Goal: Task Accomplishment & Management: Use online tool/utility

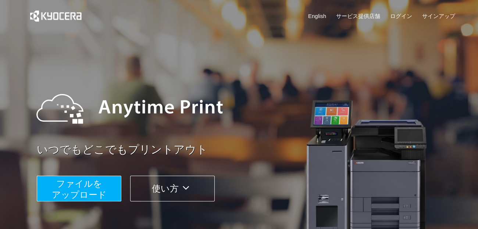
scroll to position [76, 0]
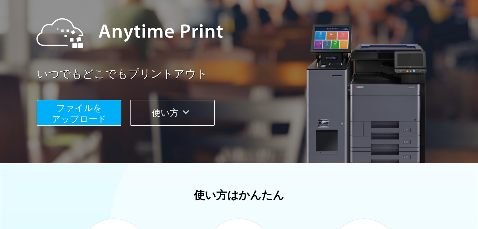
click at [91, 117] on span "ファイルを ​​アップロード" at bounding box center [79, 113] width 55 height 21
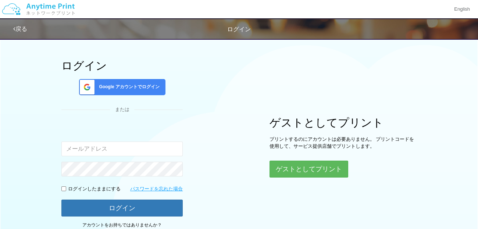
scroll to position [38, 0]
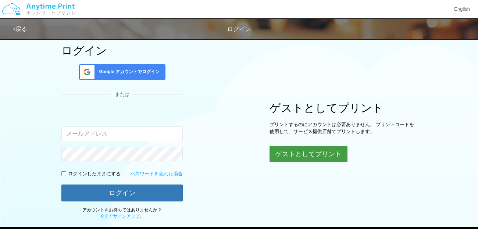
click at [314, 152] on button "ゲストとしてプリント" at bounding box center [309, 154] width 78 height 16
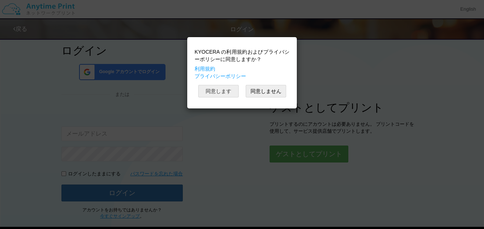
click at [214, 90] on button "同意します" at bounding box center [218, 91] width 40 height 13
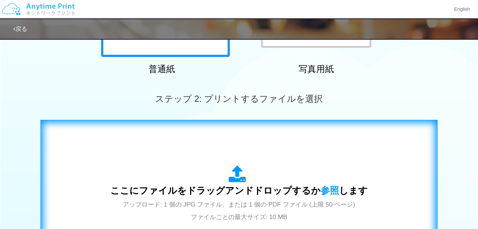
scroll to position [114, 0]
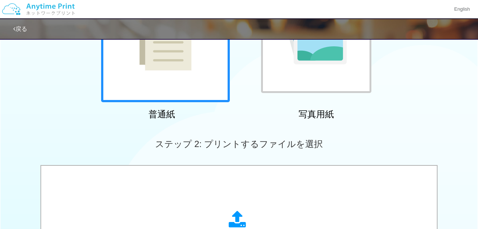
click at [318, 67] on div at bounding box center [316, 38] width 110 height 110
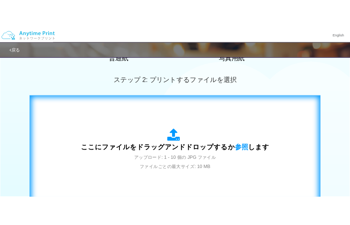
scroll to position [190, 0]
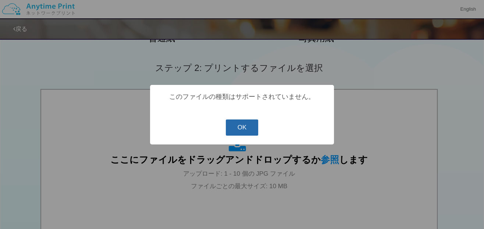
click at [238, 128] on button "OK" at bounding box center [242, 128] width 33 height 16
click at [238, 124] on button "OK" at bounding box center [242, 128] width 33 height 16
click at [252, 123] on button "OK" at bounding box center [242, 128] width 33 height 16
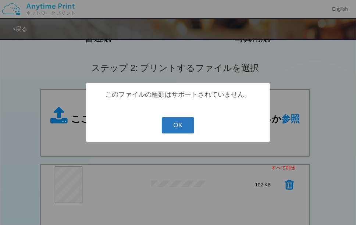
click at [179, 124] on button "OK" at bounding box center [178, 125] width 33 height 16
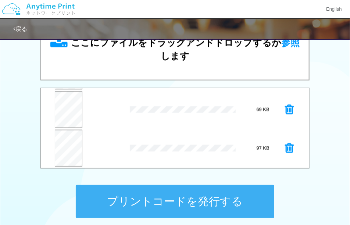
scroll to position [0, 0]
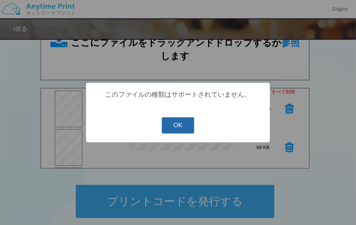
click at [181, 128] on button "OK" at bounding box center [178, 125] width 33 height 16
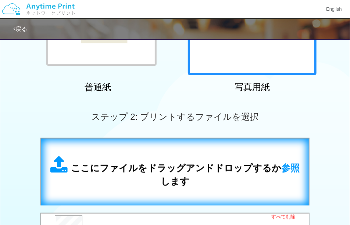
scroll to position [152, 0]
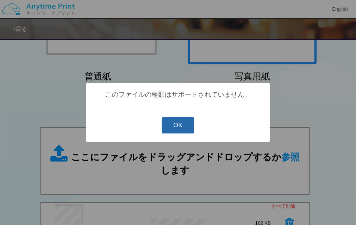
click at [172, 128] on button "OK" at bounding box center [178, 125] width 33 height 16
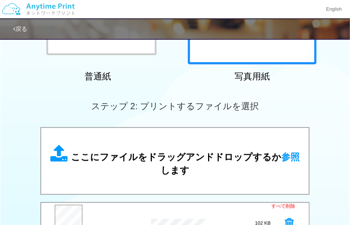
click at [25, 85] on div "ステップ 2: プリントするファイルを選択" at bounding box center [175, 106] width 350 height 42
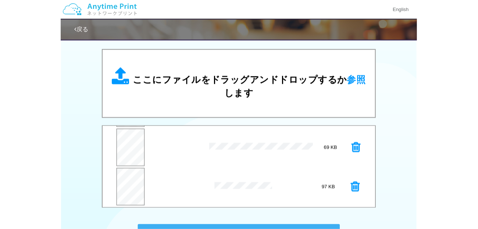
scroll to position [228, 0]
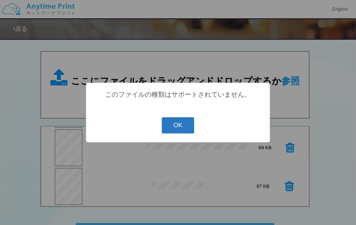
click at [181, 124] on button "OK" at bounding box center [178, 125] width 33 height 16
click at [173, 127] on button "OK" at bounding box center [178, 125] width 33 height 16
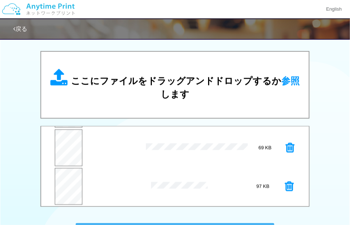
click at [26, 122] on div "17 KB download.webp dropzone.dictInvalidFileType Check Error 21 KB OIP.webp dro…" at bounding box center [175, 126] width 350 height 150
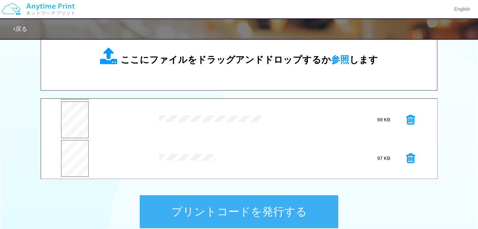
scroll to position [266, 0]
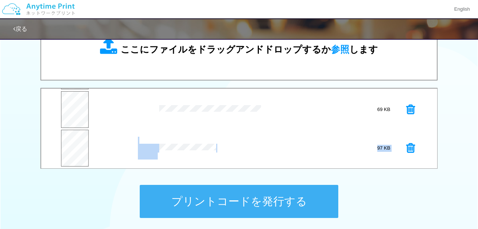
drag, startPoint x: 430, startPoint y: 146, endPoint x: 435, endPoint y: 126, distance: 20.3
click at [435, 126] on div "すべて削除 プレビュー × 20220815_mjyui05.jpg 102 KB プレビュー × b40c02819b48087ec3d470e07e1d9…" at bounding box center [238, 128] width 397 height 81
click at [92, 185] on div "ステップ 1: 用紙の種類を選択 普通紙 写真用紙 普通紙 写真用紙 previous next slide 1 of 2" at bounding box center [239, 4] width 478 height 472
click at [240, 202] on button "プリントコードを発行する" at bounding box center [239, 201] width 199 height 33
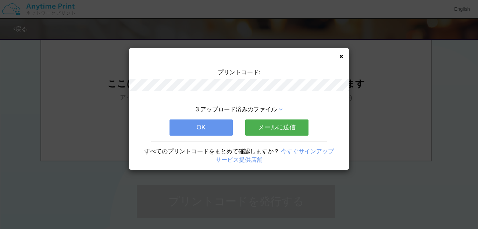
scroll to position [0, 0]
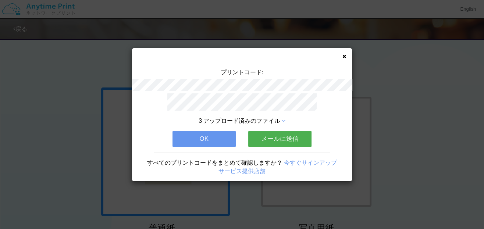
click at [257, 118] on span "3 アップロード済みのファイル" at bounding box center [239, 121] width 81 height 6
click at [285, 136] on button "メールに送信" at bounding box center [279, 139] width 63 height 16
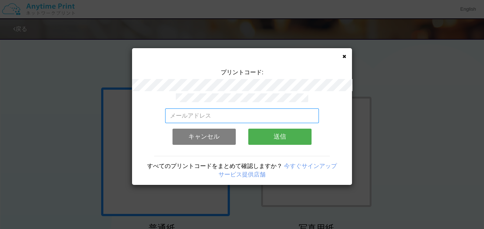
click at [217, 114] on input "email" at bounding box center [242, 116] width 154 height 15
type input "[EMAIL_ADDRESS][DOMAIN_NAME]"
drag, startPoint x: 278, startPoint y: 113, endPoint x: 141, endPoint y: 108, distance: 138.0
click at [141, 108] on div "[EMAIL_ADDRESS][DOMAIN_NAME] 有効なメールアドレスを入力してください。 このメールアドレスは、すでに別のアカウントと関連付けられて…" at bounding box center [242, 139] width 220 height 92
click at [182, 115] on input "email" at bounding box center [242, 116] width 154 height 15
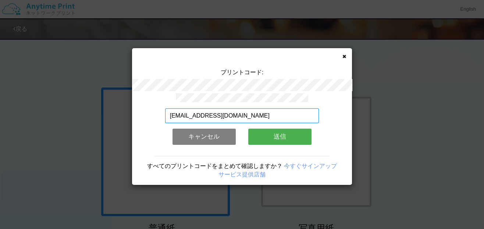
type input "[EMAIL_ADDRESS][DOMAIN_NAME]"
drag, startPoint x: 264, startPoint y: 112, endPoint x: 156, endPoint y: 108, distance: 108.2
click at [156, 108] on div "[EMAIL_ADDRESS][DOMAIN_NAME] 有効なメールアドレスを入力してください。 このメールアドレスは、すでに別のアカウントと関連付けられて…" at bounding box center [242, 139] width 220 height 92
click at [240, 111] on input "email" at bounding box center [242, 116] width 154 height 15
drag, startPoint x: 274, startPoint y: 112, endPoint x: 161, endPoint y: 108, distance: 113.4
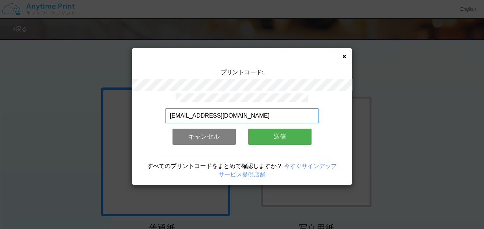
click at [161, 108] on div "[EMAIL_ADDRESS][DOMAIN_NAME] 有効なメールアドレスを入力してください。 このメールアドレスは、すでに別のアカウントと関連付けられて…" at bounding box center [242, 139] width 220 height 92
type input "[EMAIL_ADDRESS][DOMAIN_NAME]"
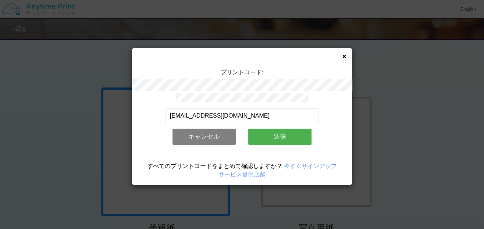
click at [278, 135] on button "送信" at bounding box center [279, 137] width 63 height 16
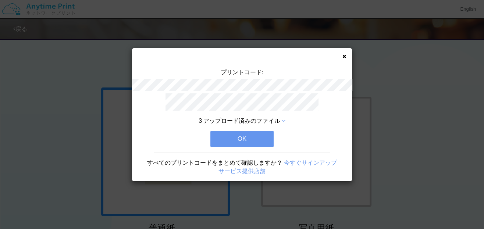
click at [243, 137] on button "OK" at bounding box center [241, 139] width 63 height 16
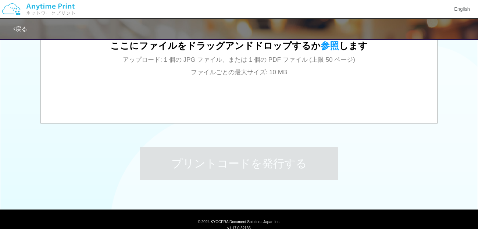
scroll to position [330, 0]
